Goal: Task Accomplishment & Management: Manage account settings

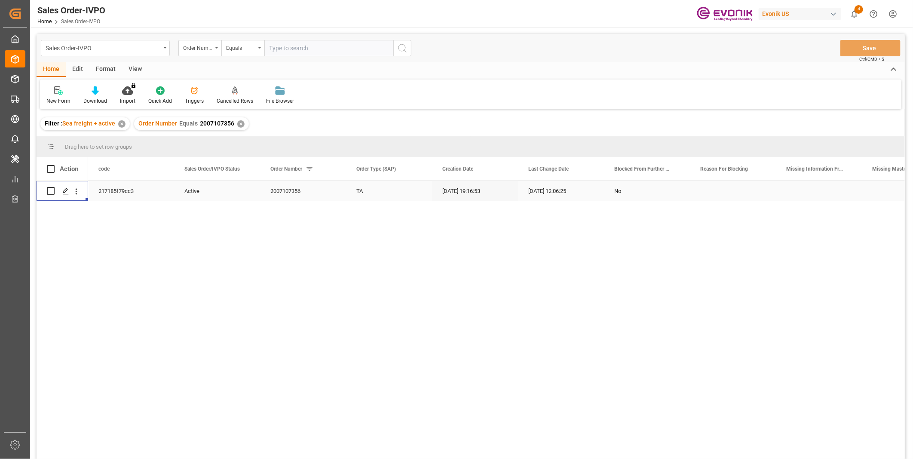
click at [314, 49] on input "text" at bounding box center [328, 48] width 129 height 16
paste input "0046407978"
type input "0046407978"
click at [401, 49] on icon "search button" at bounding box center [402, 48] width 10 height 10
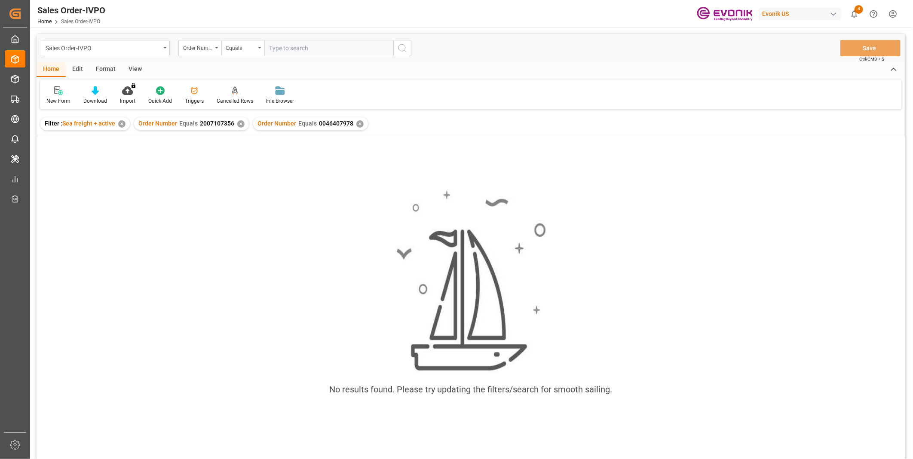
click at [238, 123] on div "✕" at bounding box center [240, 123] width 7 height 7
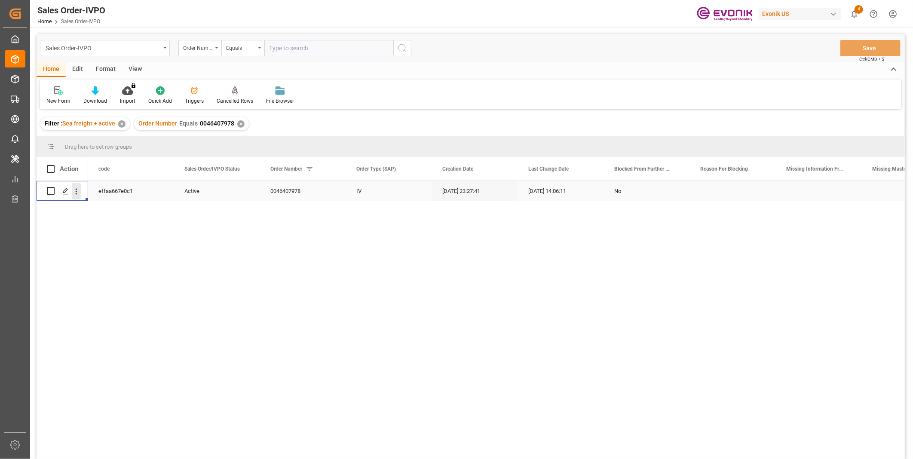
click at [80, 192] on icon "open menu" at bounding box center [76, 191] width 9 height 9
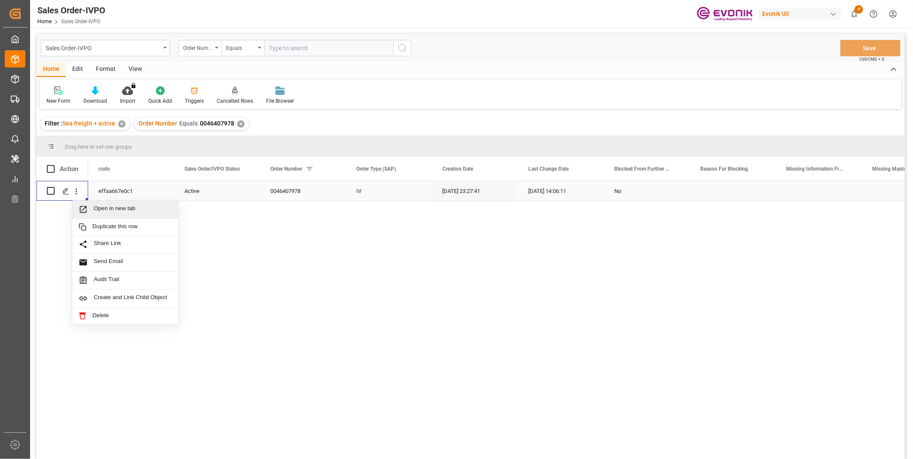
click at [104, 212] on span "Open in new tab" at bounding box center [133, 209] width 78 height 9
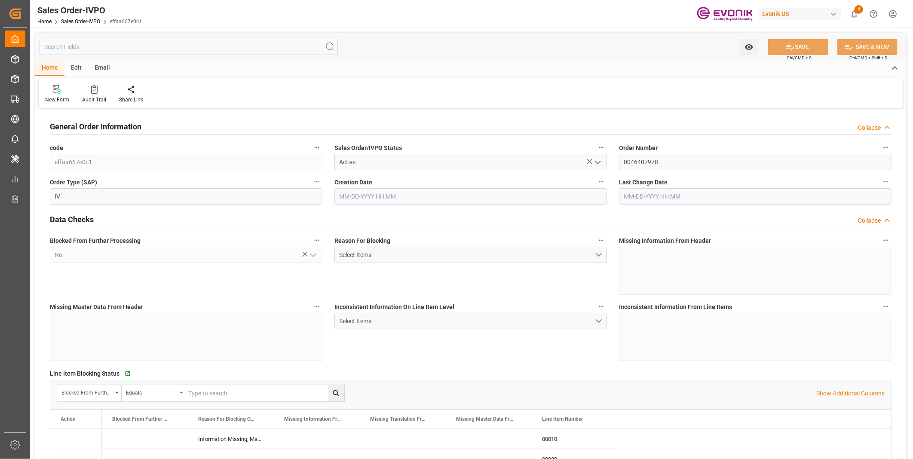
type input "BEANR"
type input "0"
type input "1"
type input "2"
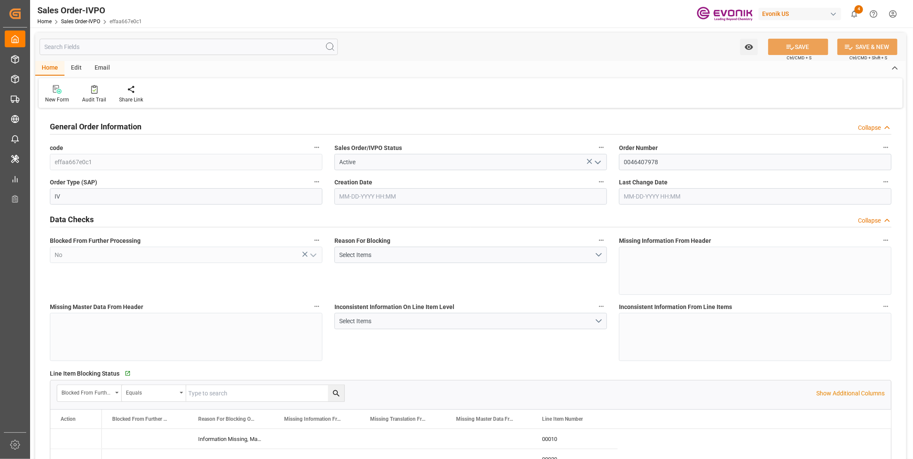
type input "14168"
type input "42.456"
type input "17000"
type input "30"
type input "08-28-2025 23:27"
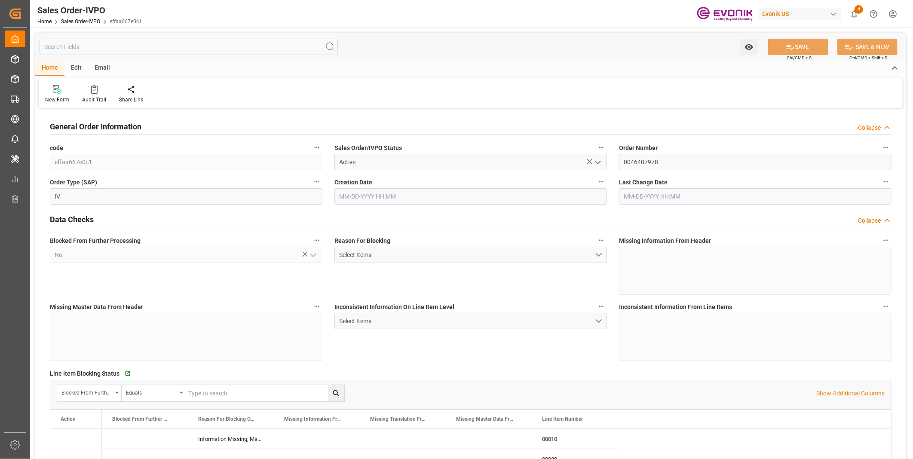
type input "[DATE] 14:06"
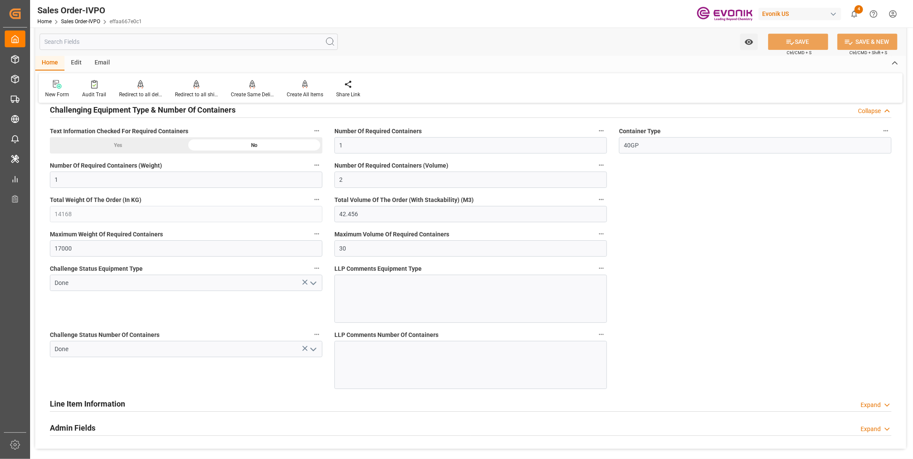
scroll to position [1528, 0]
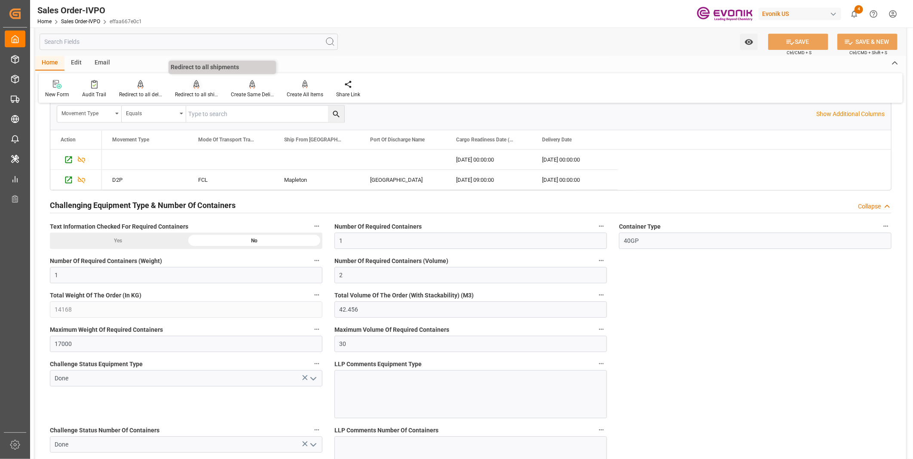
click at [186, 93] on div "Redirect to all shipments" at bounding box center [196, 95] width 43 height 8
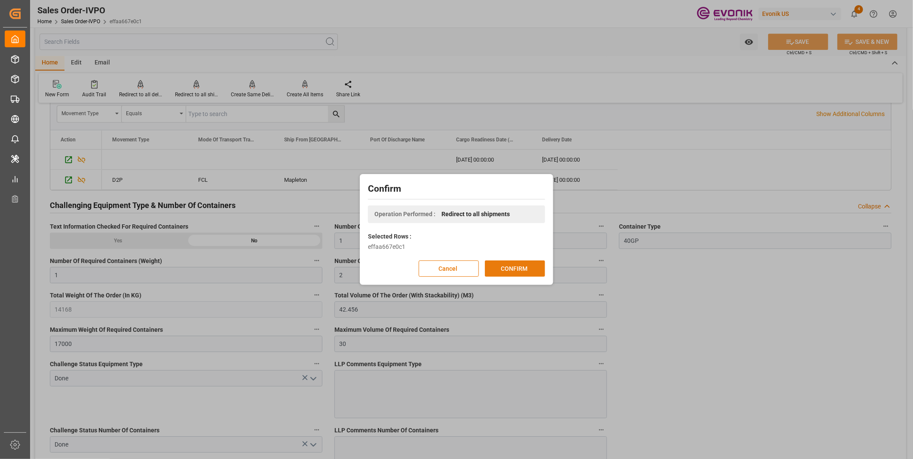
click at [526, 269] on button "CONFIRM" at bounding box center [515, 268] width 60 height 16
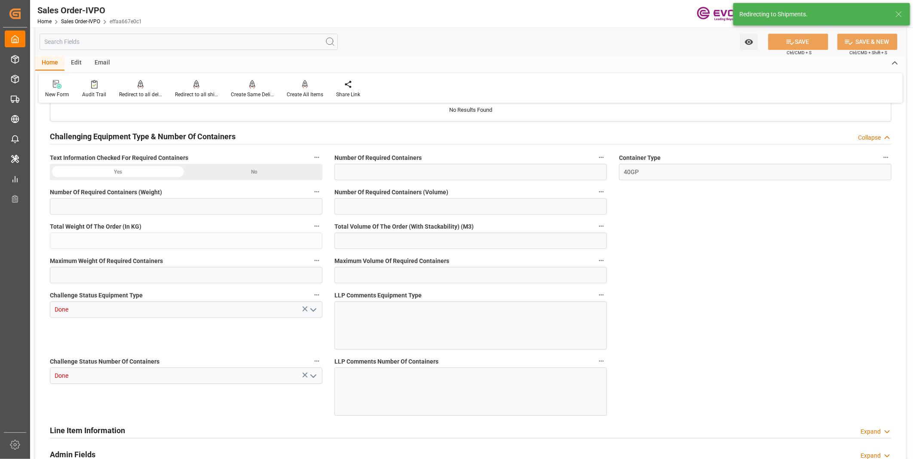
type input "BEANR"
type input "0"
type input "1"
type input "2"
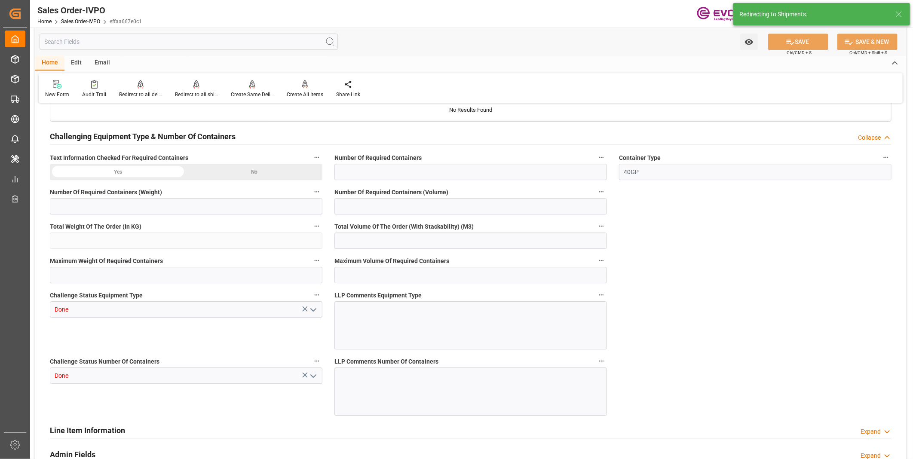
type input "14168"
type input "42.456"
type input "17000"
type input "30"
type input "08-28-2025 23:27"
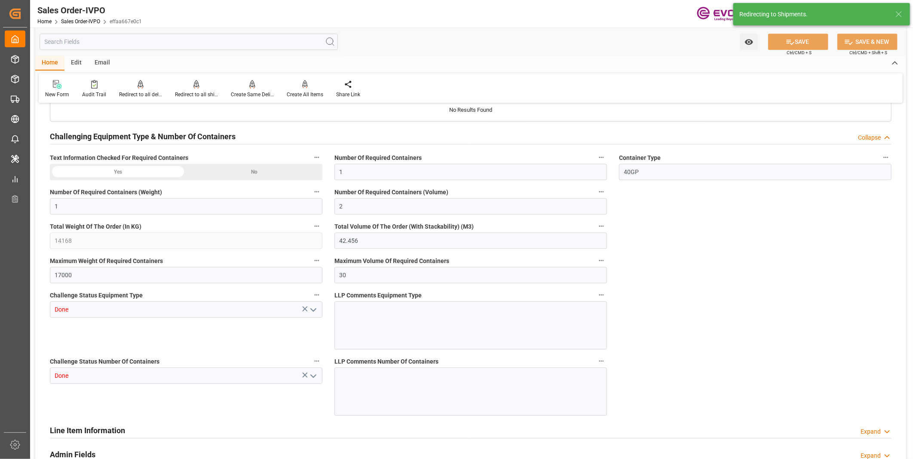
type input "[DATE] 14:06"
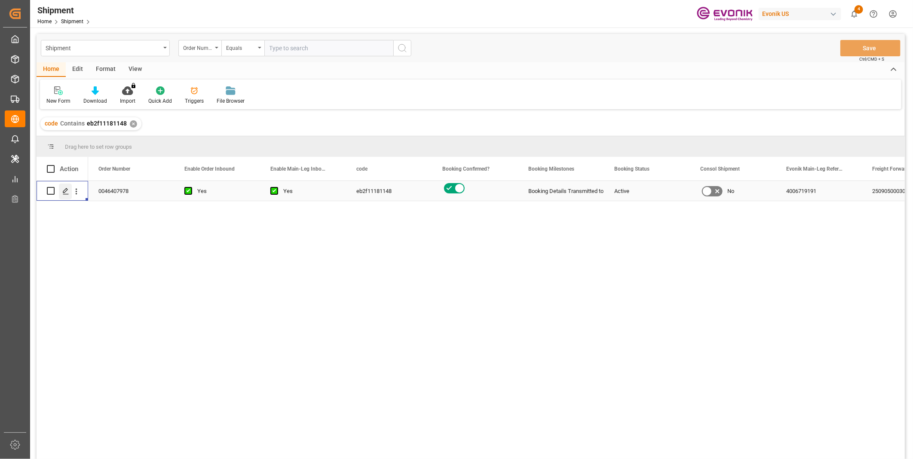
click at [63, 194] on line "Press SPACE to select this row." at bounding box center [65, 194] width 5 height 0
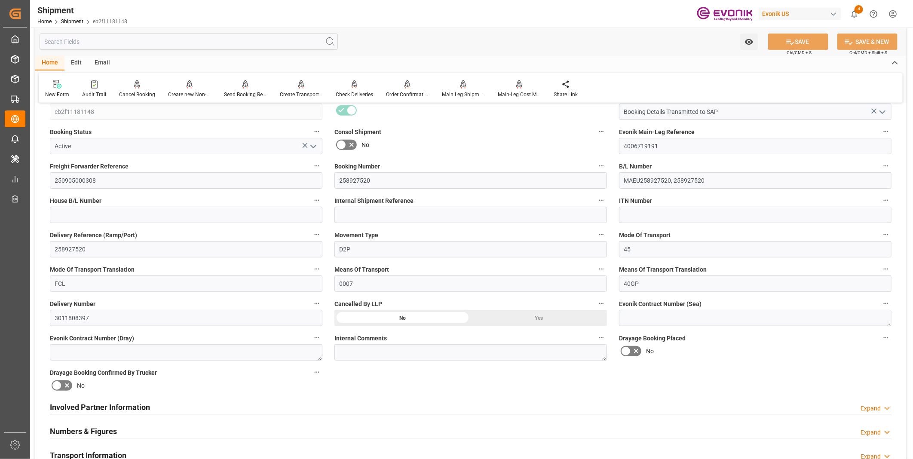
scroll to position [238, 0]
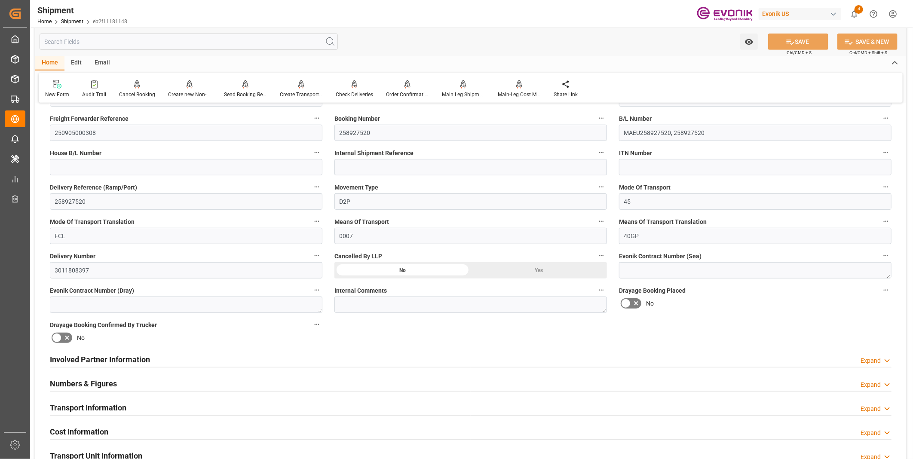
click at [465, 358] on div "Involved Partner Information Expand" at bounding box center [470, 359] width 841 height 16
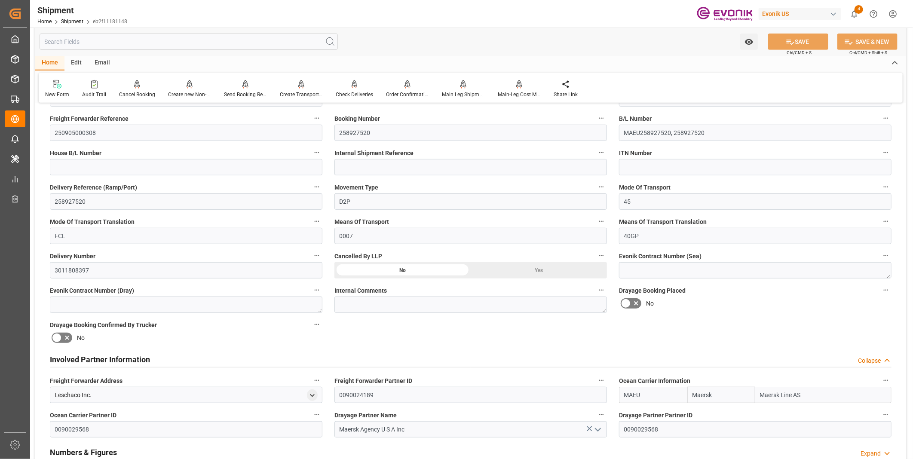
click at [370, 358] on div "Involved Partner Information Collapse" at bounding box center [470, 359] width 841 height 16
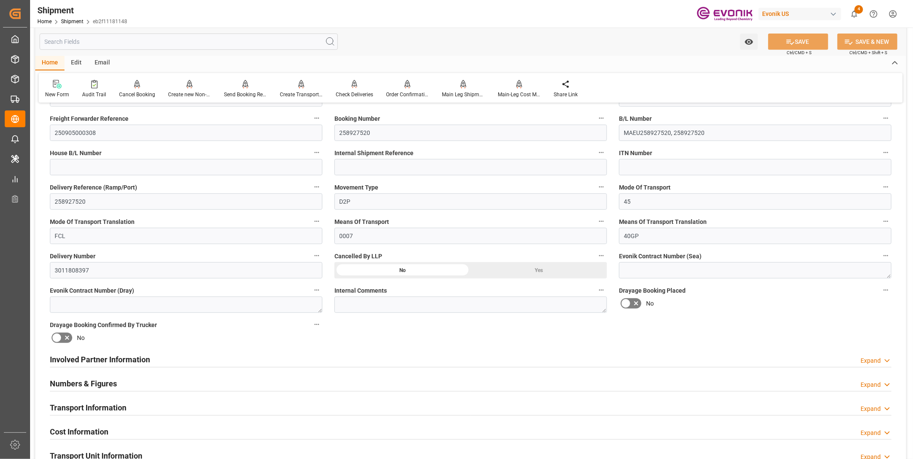
scroll to position [286, 0]
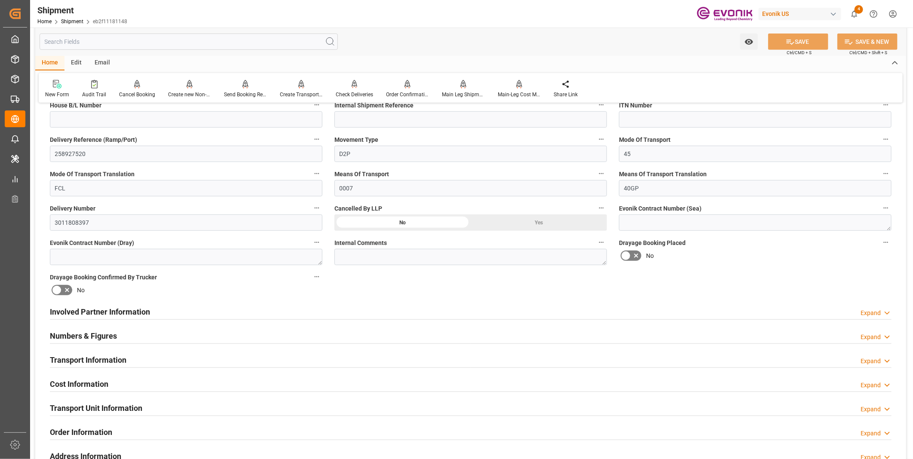
click at [303, 360] on div "Transport Information Expand" at bounding box center [470, 359] width 841 height 16
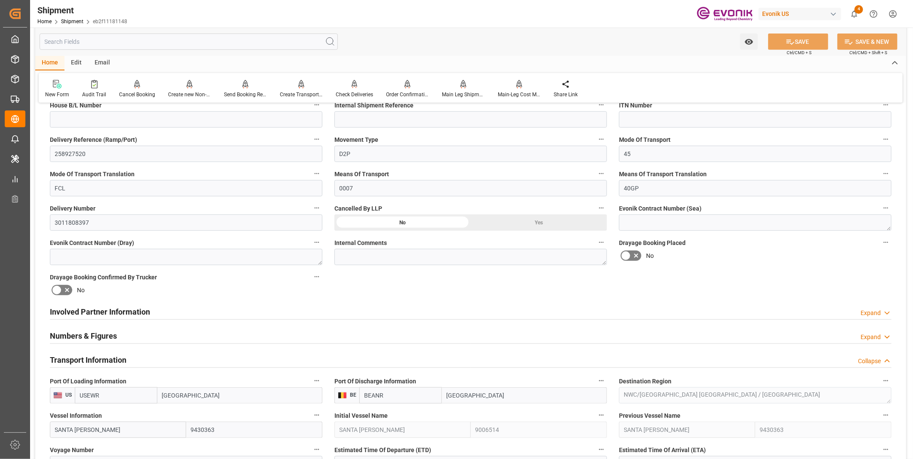
click at [303, 360] on div "Transport Information Collapse" at bounding box center [470, 359] width 841 height 16
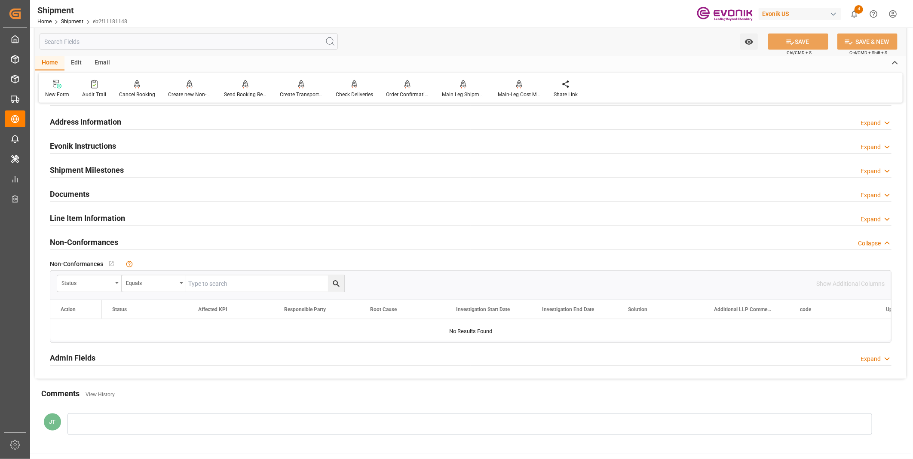
scroll to position [525, 0]
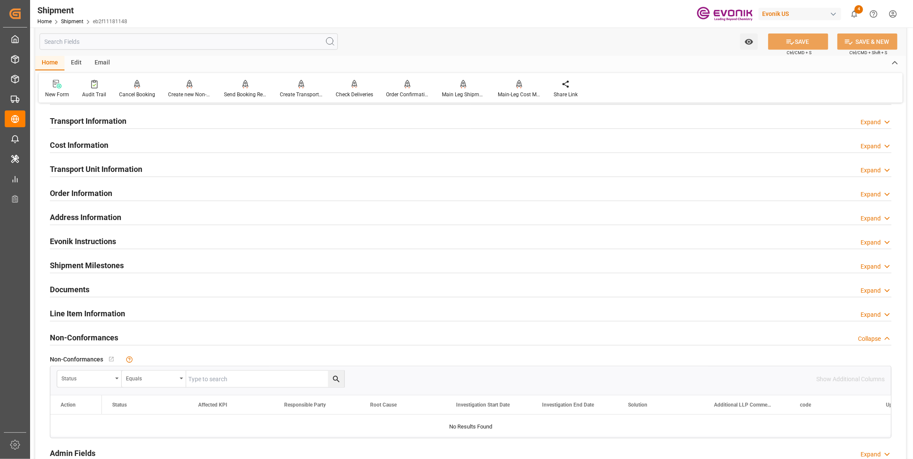
click at [293, 146] on div "Cost Information Expand" at bounding box center [470, 144] width 841 height 16
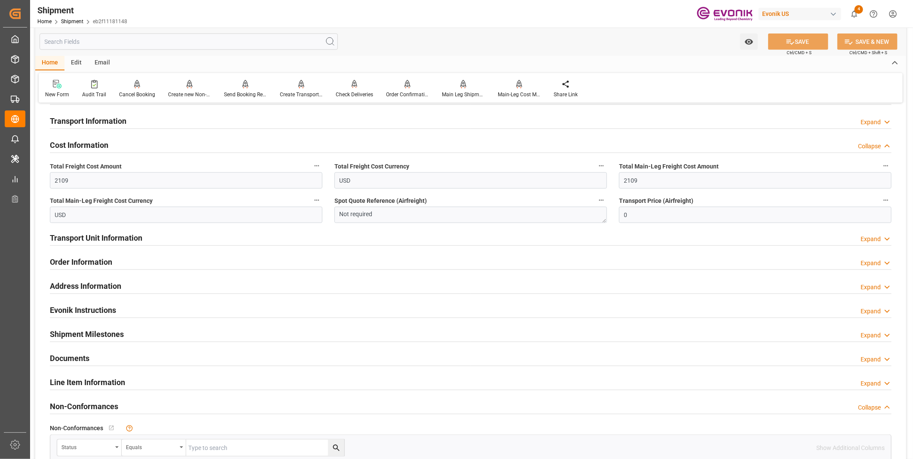
click at [293, 146] on div "Cost Information Collapse" at bounding box center [470, 144] width 841 height 16
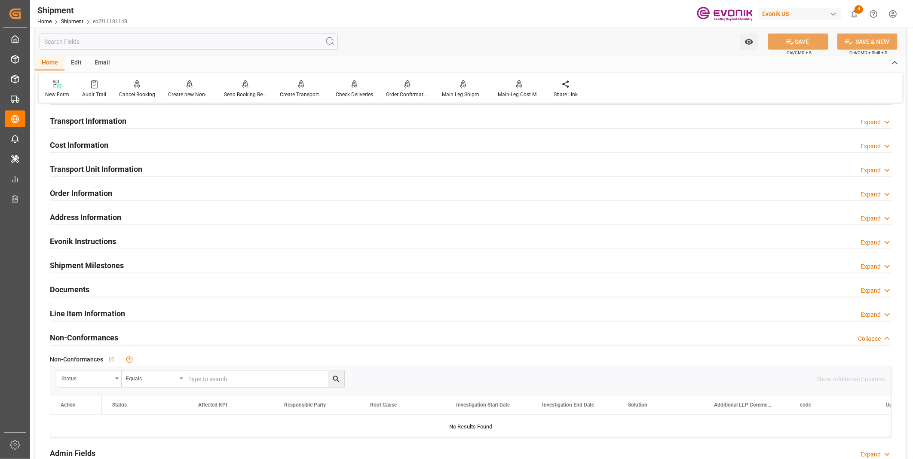
click at [301, 123] on div "Transport Information Expand" at bounding box center [470, 120] width 841 height 16
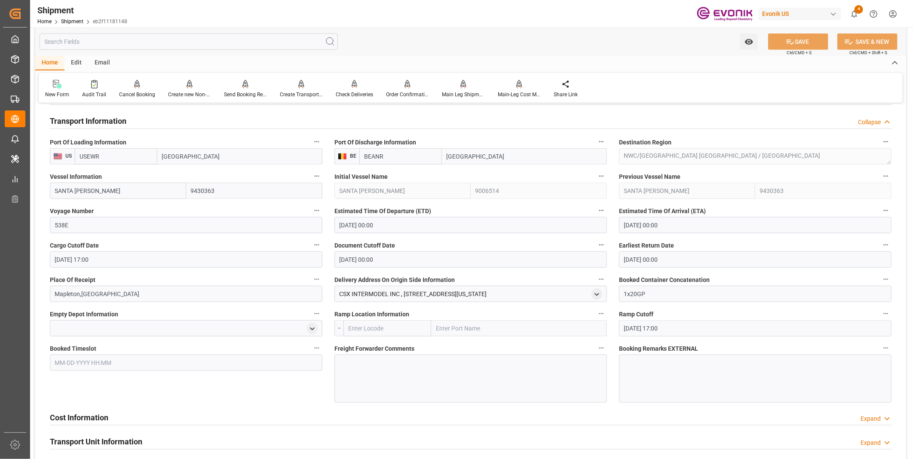
click at [405, 372] on div at bounding box center [470, 379] width 272 height 48
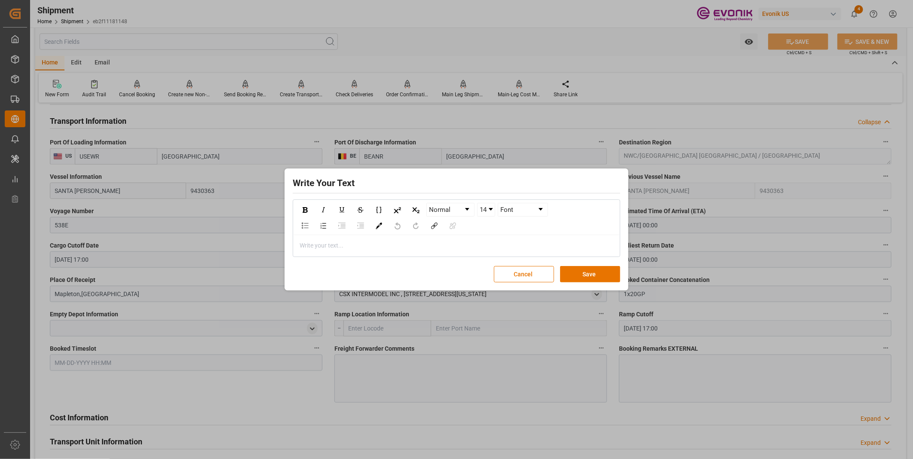
click at [360, 242] on div "rdw-editor" at bounding box center [456, 245] width 313 height 9
drag, startPoint x: 853, startPoint y: 174, endPoint x: 414, endPoint y: 245, distance: 444.0
click at [414, 245] on div "changing container SIZ" at bounding box center [456, 245] width 313 height 9
click at [580, 281] on button "Save" at bounding box center [590, 274] width 60 height 16
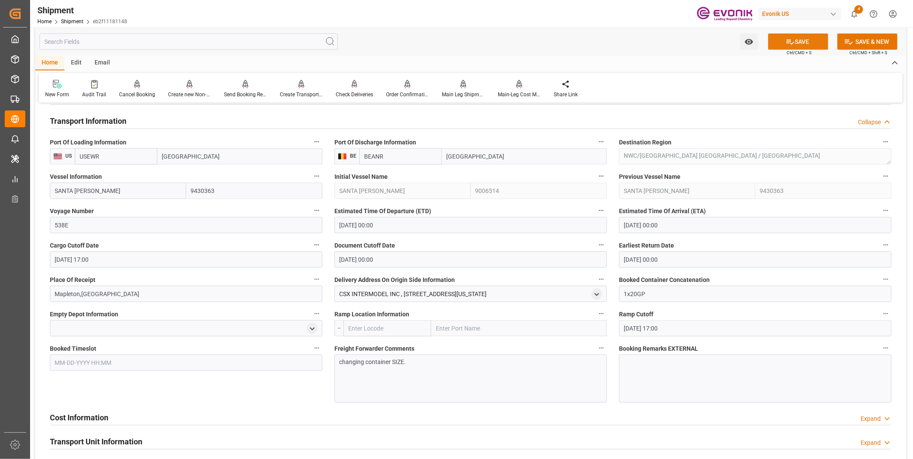
click at [793, 40] on button "SAVE" at bounding box center [798, 42] width 60 height 16
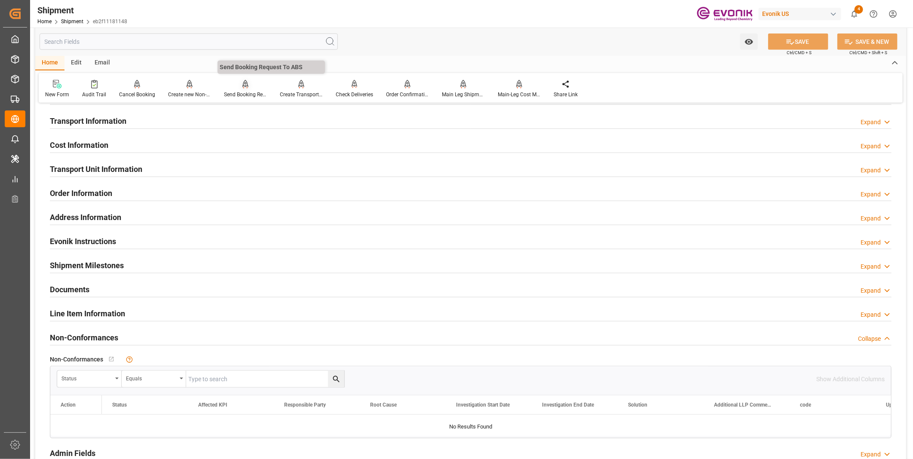
click at [245, 89] on div "Send Booking Request To ABS" at bounding box center [245, 88] width 56 height 19
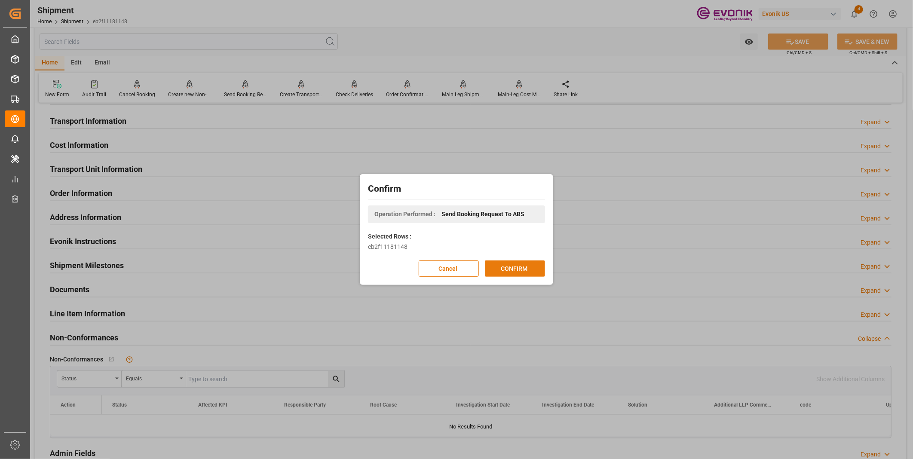
click at [509, 269] on button "CONFIRM" at bounding box center [515, 268] width 60 height 16
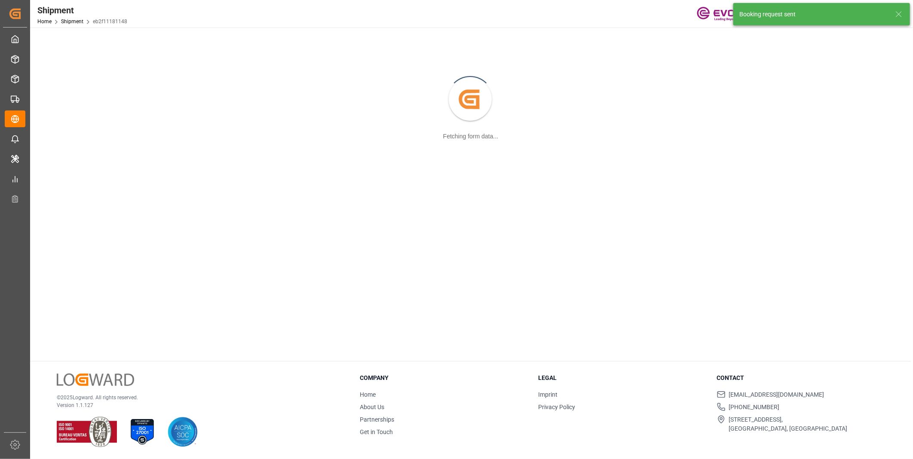
scroll to position [93, 0]
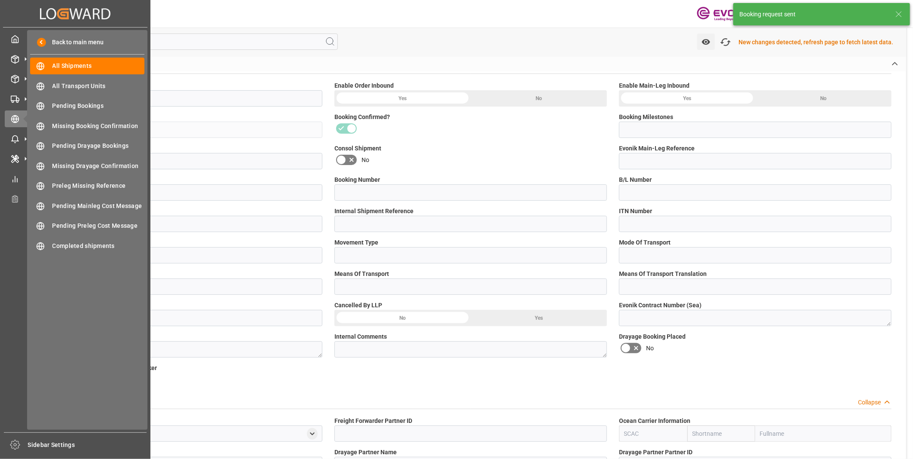
type input "0046407978"
type input "eb2f11181148"
type input "Booking Details Transmitted to SAP"
type input "Active"
type input "4006719191"
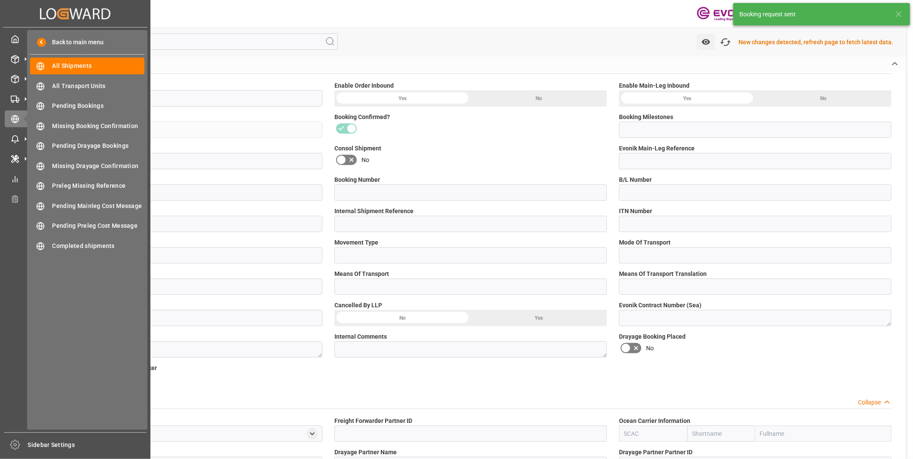
type input "250905000308"
type input "258927520"
type input "MAEU258927520, 258927520"
type input "258927520"
type input "D2P"
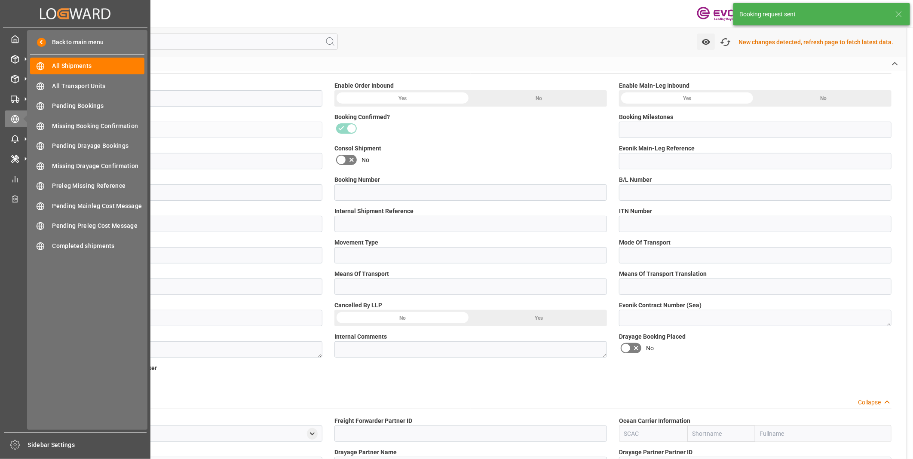
type input "45"
type input "FCL"
type input "0007"
type input "40GP"
type input "3011808397"
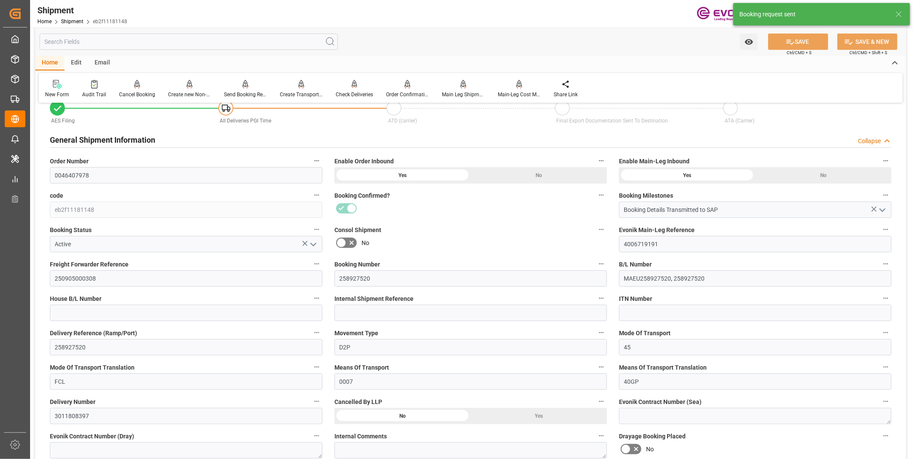
scroll to position [525, 0]
